Goal: Information Seeking & Learning: Check status

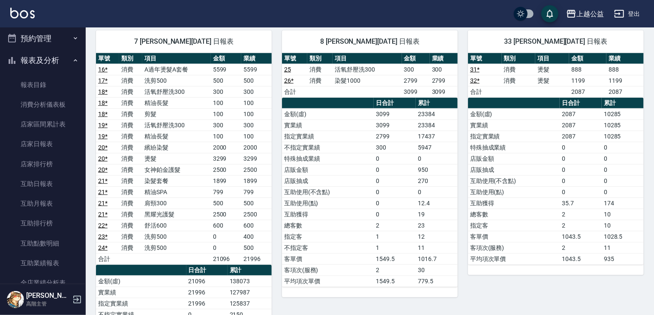
scroll to position [9, 0]
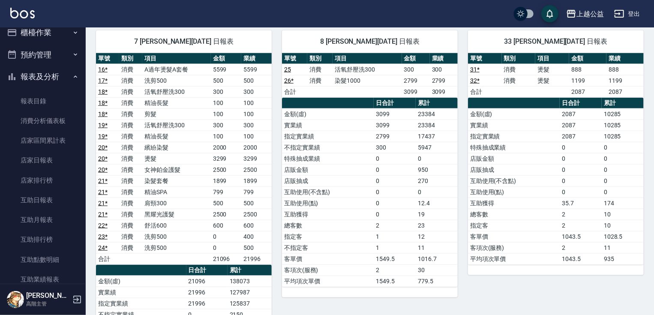
click at [74, 38] on button "櫃檯作業" at bounding box center [42, 32] width 79 height 22
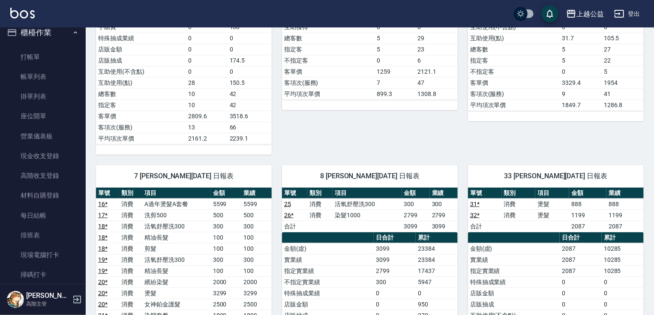
drag, startPoint x: 399, startPoint y: 223, endPoint x: 422, endPoint y: 158, distance: 69.5
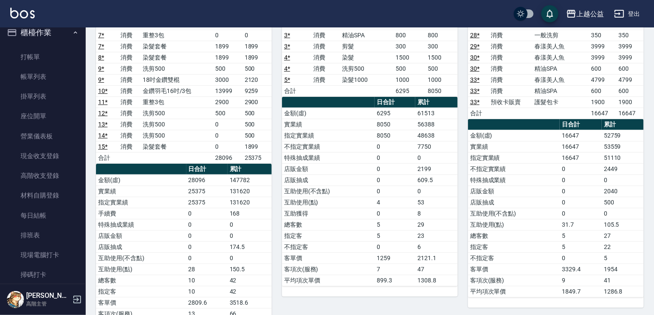
drag, startPoint x: 245, startPoint y: 168, endPoint x: 125, endPoint y: 112, distance: 132.5
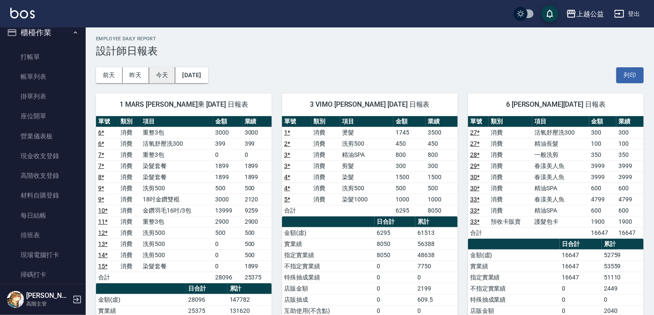
scroll to position [0, 0]
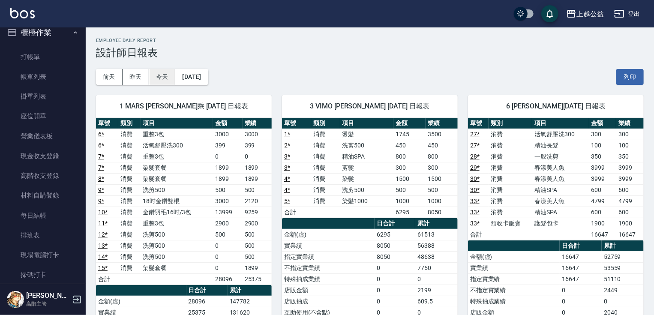
drag, startPoint x: 151, startPoint y: 130, endPoint x: 166, endPoint y: 81, distance: 51.6
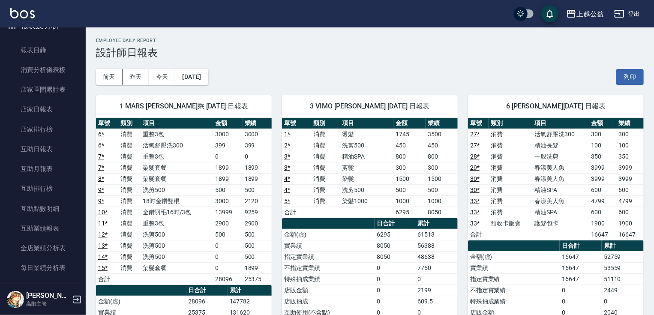
scroll to position [291, 0]
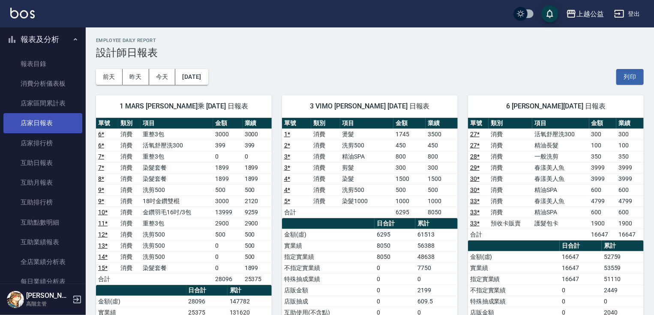
click at [22, 120] on link "店家日報表" at bounding box center [42, 123] width 79 height 20
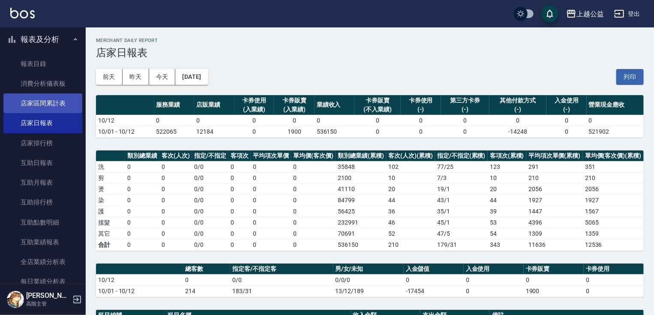
click at [62, 98] on link "店家區間累計表" at bounding box center [42, 103] width 79 height 20
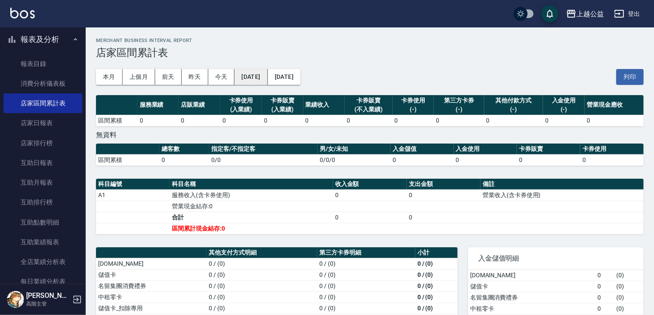
click at [267, 79] on button "[DATE]" at bounding box center [250, 77] width 33 height 16
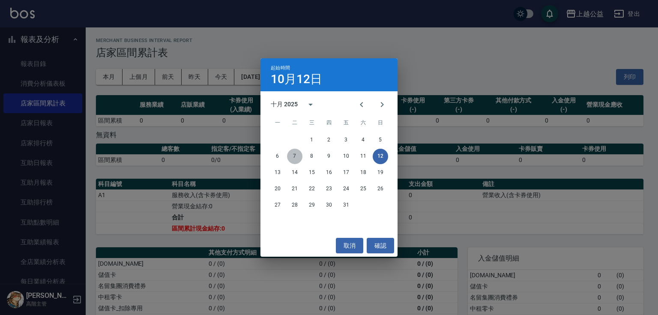
click at [294, 154] on button "7" at bounding box center [294, 156] width 15 height 15
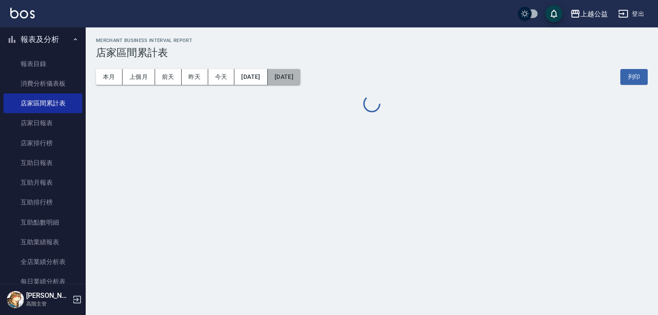
click at [300, 82] on button "[DATE]" at bounding box center [284, 77] width 33 height 16
click at [300, 73] on button "[DATE]" at bounding box center [284, 77] width 33 height 16
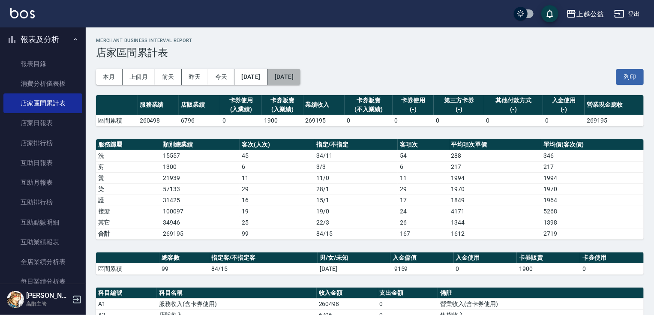
click at [300, 79] on button "[DATE]" at bounding box center [284, 77] width 33 height 16
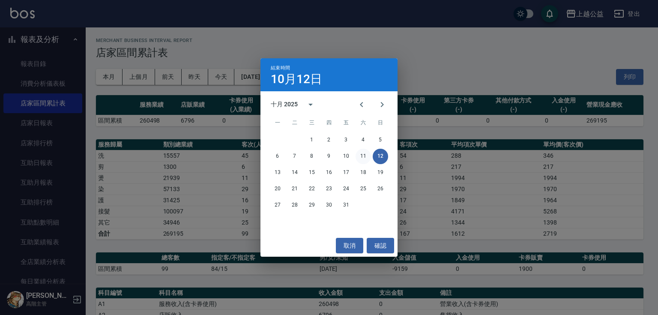
click at [360, 152] on button "11" at bounding box center [363, 156] width 15 height 15
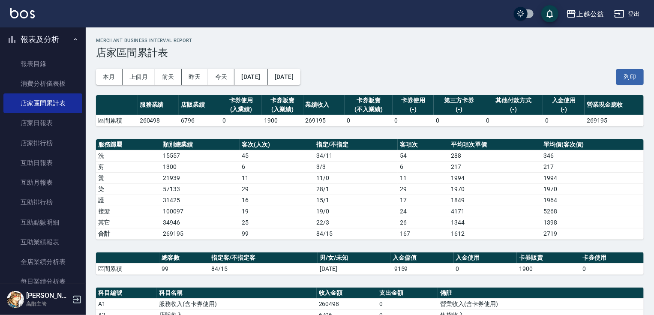
drag, startPoint x: 324, startPoint y: 237, endPoint x: 364, endPoint y: 168, distance: 79.3
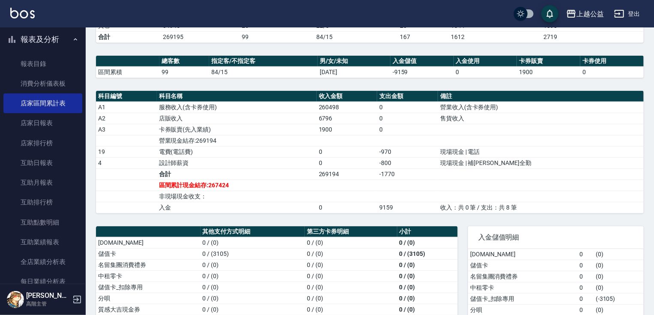
drag, startPoint x: 384, startPoint y: 156, endPoint x: 408, endPoint y: 263, distance: 110.3
